Goal: Find specific page/section: Find specific page/section

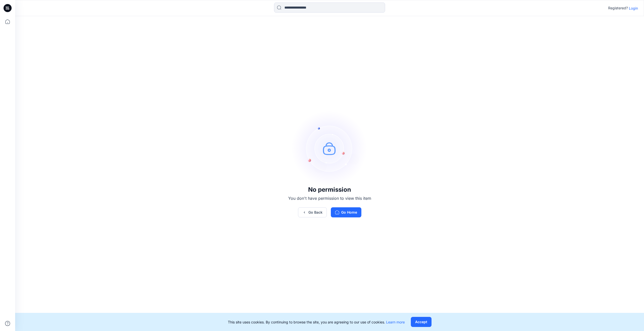
click at [631, 7] on p "Login" at bounding box center [632, 8] width 9 height 5
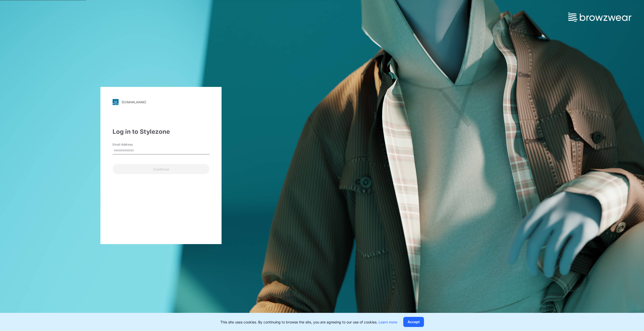
click at [142, 151] on input "Email Address" at bounding box center [160, 151] width 97 height 8
type input "**********"
click at [140, 168] on button "Continue" at bounding box center [160, 169] width 97 height 10
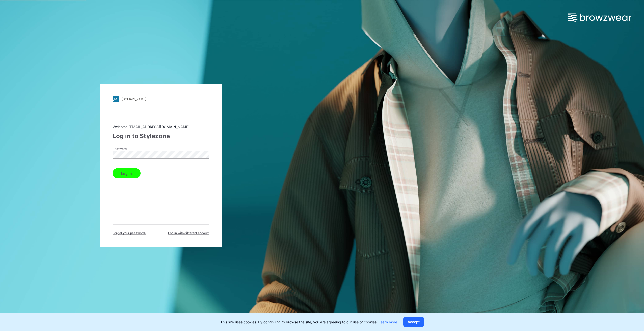
click at [132, 170] on button "Log in" at bounding box center [126, 173] width 28 height 10
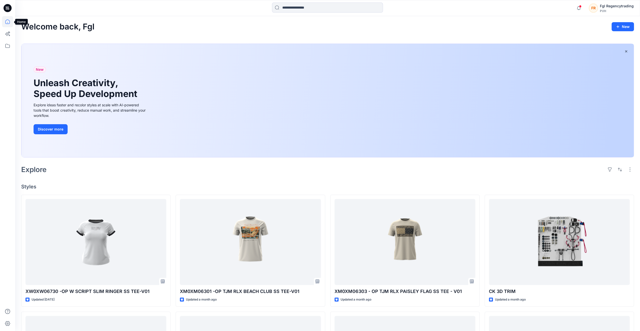
click at [7, 23] on icon at bounding box center [7, 21] width 11 height 11
click at [7, 46] on icon at bounding box center [7, 45] width 11 height 11
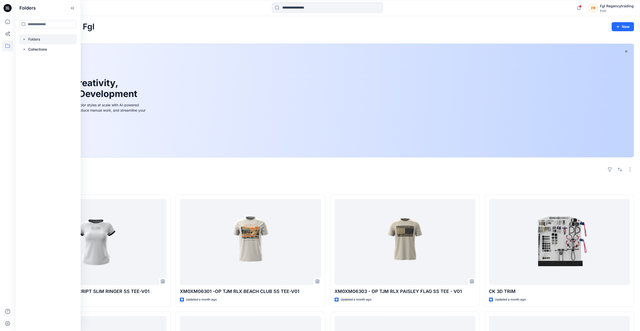
click at [37, 40] on div at bounding box center [47, 39] width 57 height 10
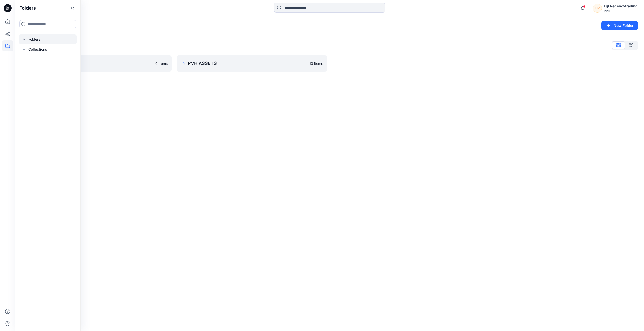
click at [230, 132] on div "Folders New Folder Folders List FGL 0 items PVH ASSETS 13 items" at bounding box center [329, 173] width 628 height 315
click at [219, 64] on p "PVH ASSETS" at bounding box center [247, 63] width 119 height 7
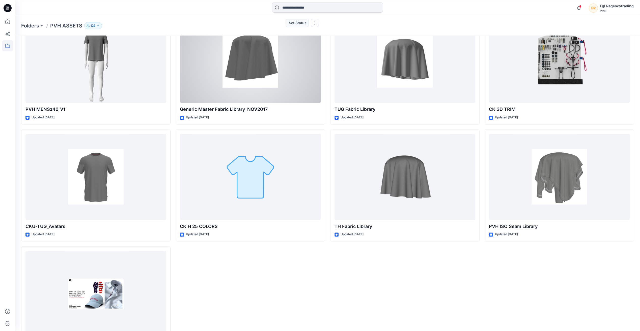
scroll to position [227, 0]
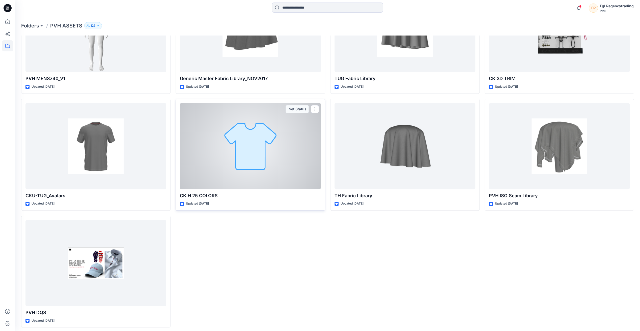
click at [258, 154] on div at bounding box center [250, 146] width 141 height 86
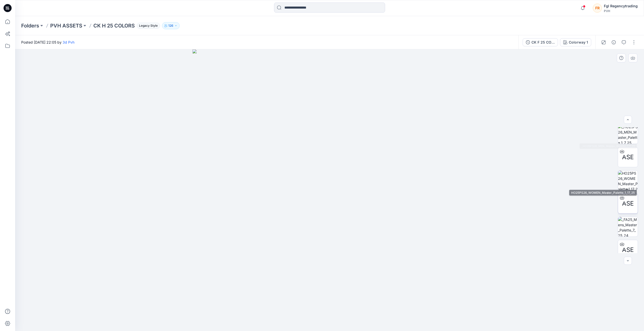
scroll to position [76, 0]
click at [627, 224] on img at bounding box center [628, 224] width 20 height 20
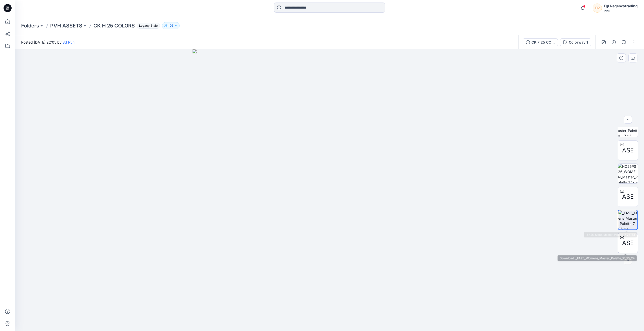
click at [623, 240] on div at bounding box center [622, 238] width 8 height 8
click at [619, 197] on div "ASE" at bounding box center [627, 197] width 20 height 20
click at [499, 220] on div at bounding box center [329, 190] width 628 height 282
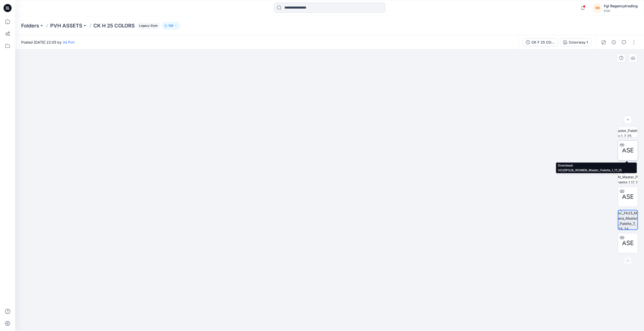
click at [619, 153] on div "ASE" at bounding box center [627, 150] width 20 height 20
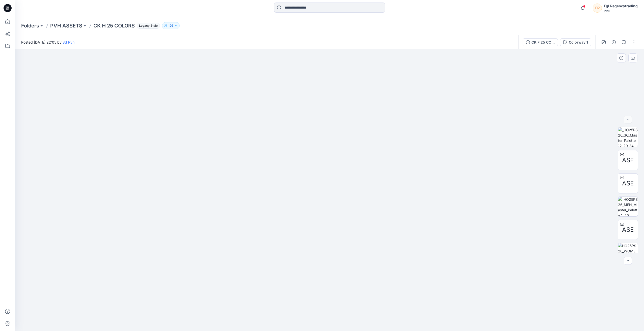
scroll to position [0, 0]
click at [622, 179] on icon at bounding box center [622, 178] width 4 height 3
click at [575, 186] on div at bounding box center [329, 190] width 628 height 282
click at [626, 162] on span "ASE" at bounding box center [628, 160] width 12 height 9
